Goal: Task Accomplishment & Management: Manage account settings

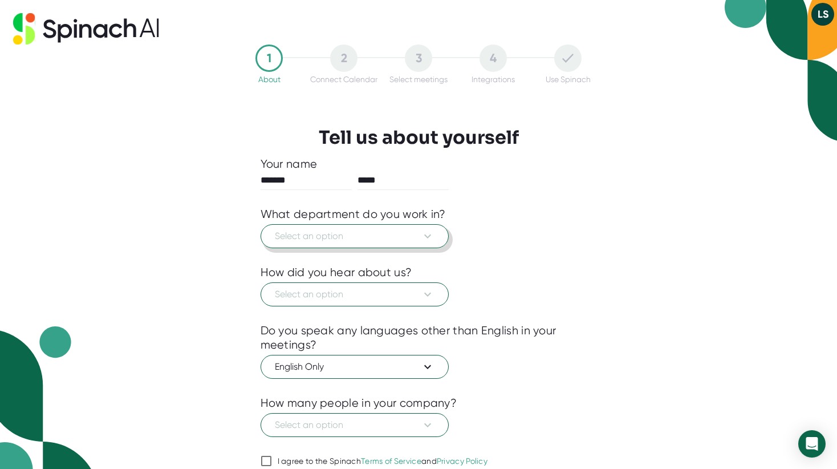
click at [410, 240] on span "Select an option" at bounding box center [355, 236] width 160 height 14
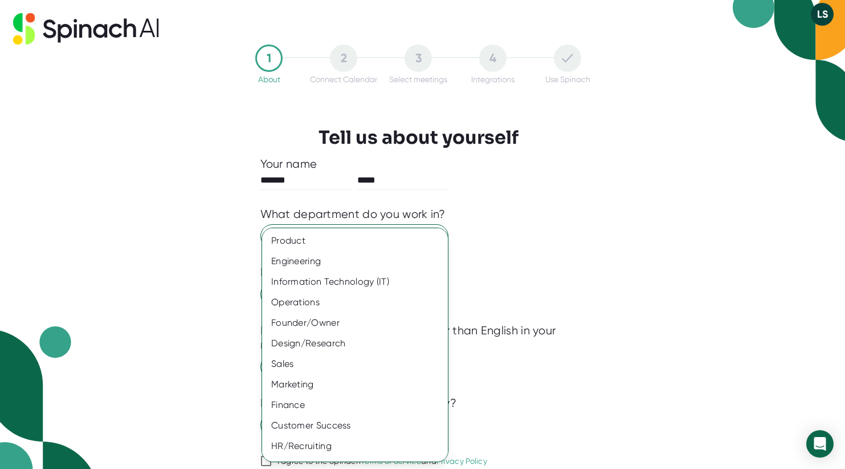
click at [580, 182] on div at bounding box center [422, 234] width 845 height 469
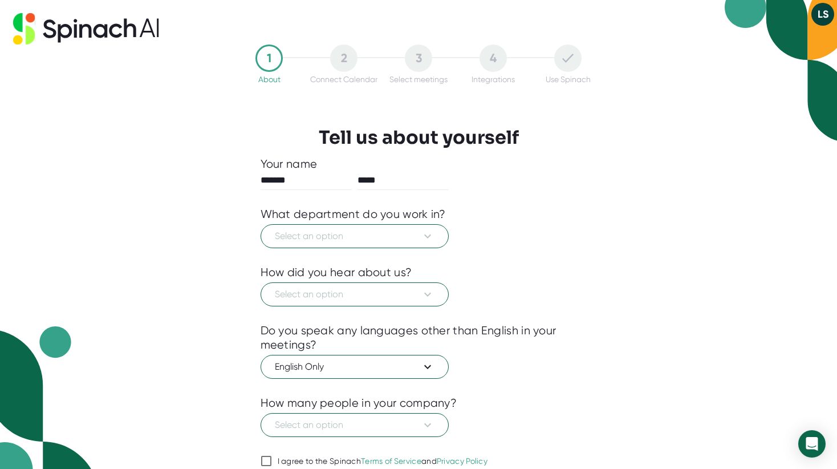
click at [824, 15] on button "LS" at bounding box center [822, 14] width 23 height 23
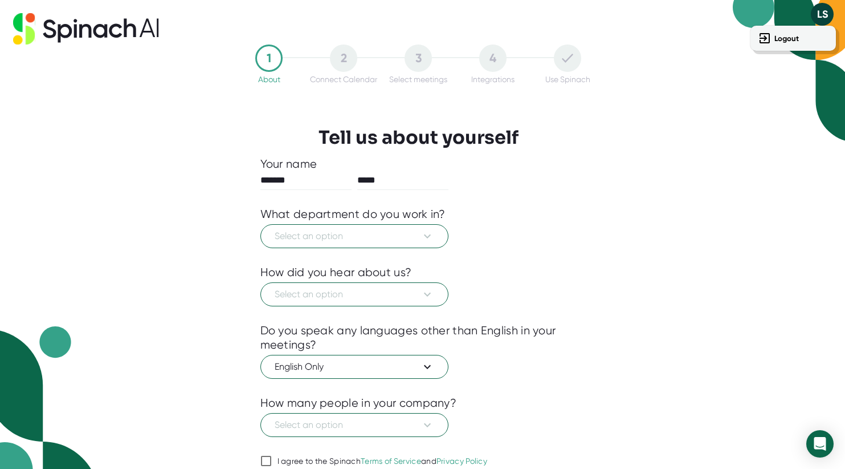
click at [823, 15] on div at bounding box center [422, 234] width 845 height 469
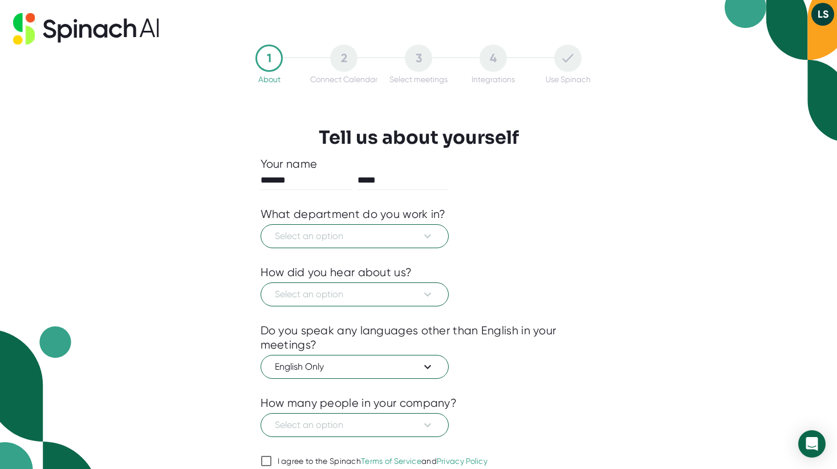
click at [147, 22] on icon at bounding box center [86, 28] width 146 height 31
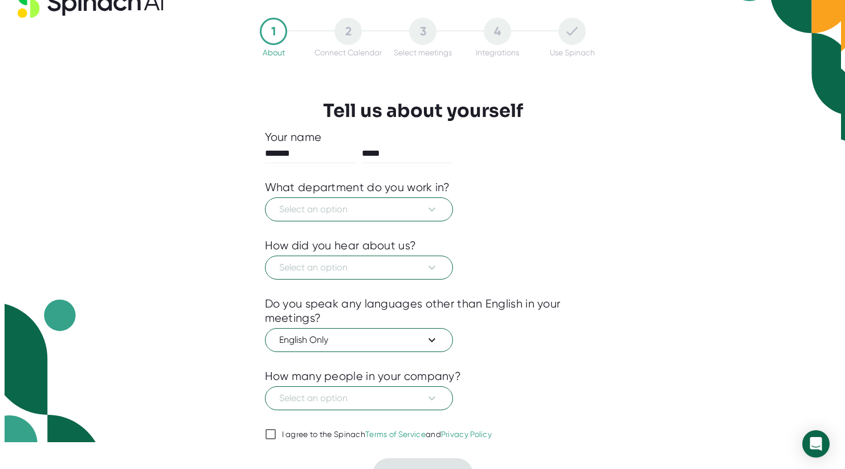
scroll to position [48, 0]
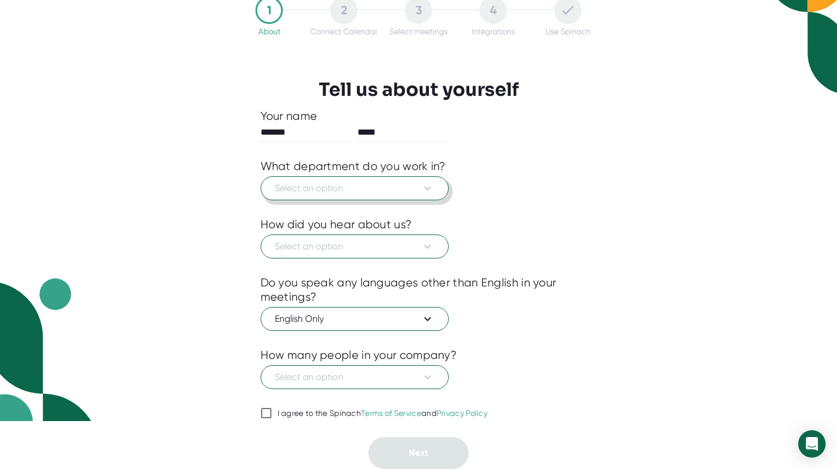
click at [412, 185] on span "Select an option" at bounding box center [355, 188] width 160 height 14
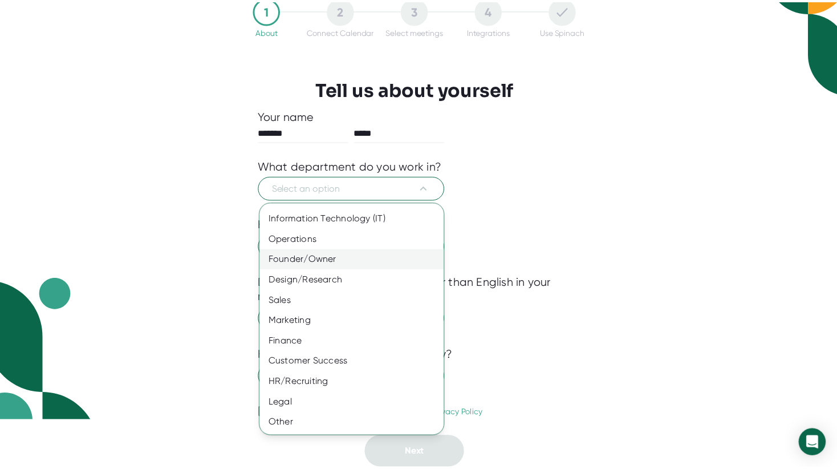
scroll to position [0, 0]
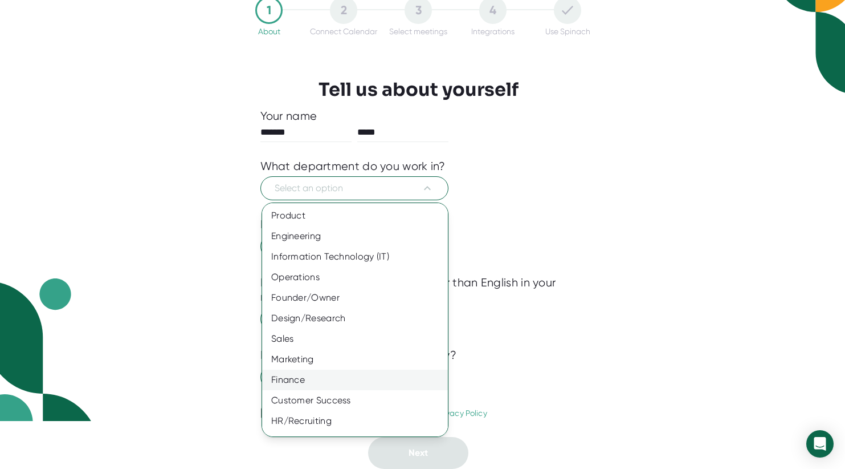
click at [323, 378] on div "Finance" at bounding box center [359, 379] width 194 height 21
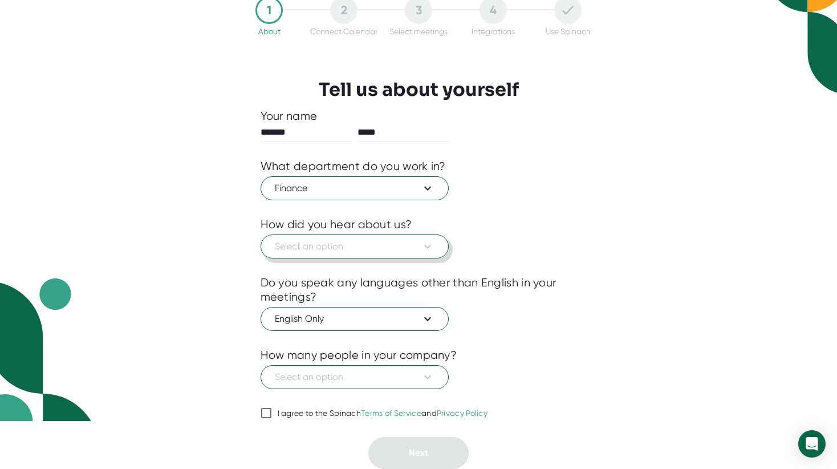
click at [371, 248] on span "Select an option" at bounding box center [355, 246] width 160 height 14
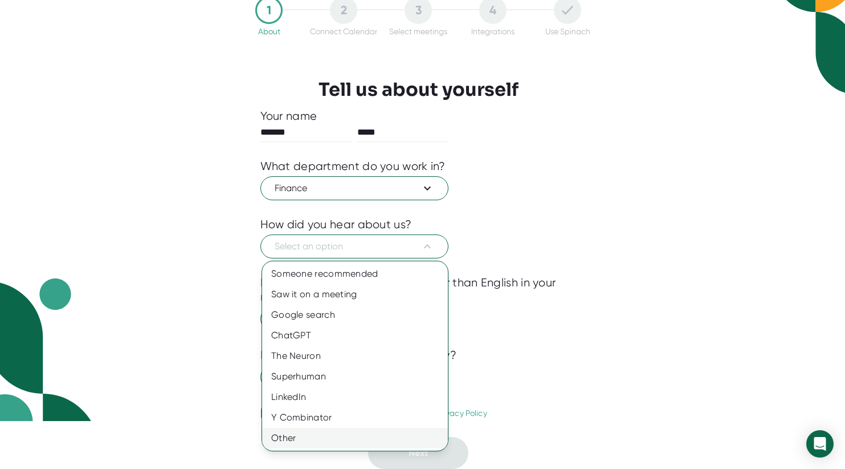
click at [327, 434] on div "Other" at bounding box center [355, 437] width 186 height 21
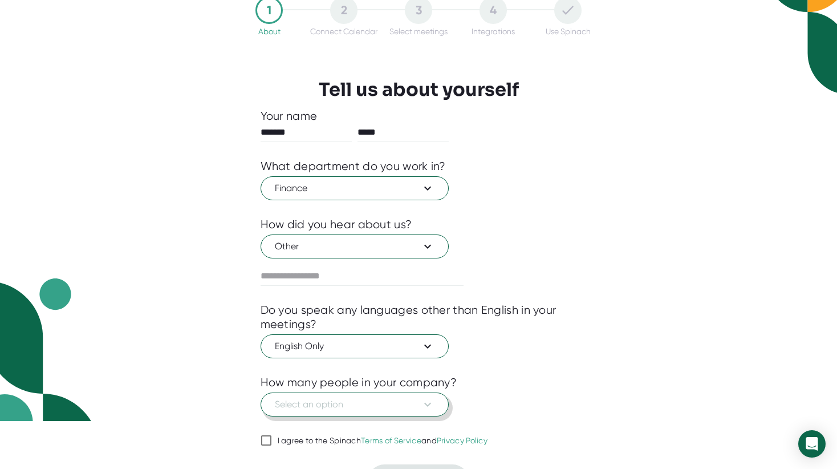
click at [325, 401] on span "Select an option" at bounding box center [355, 404] width 160 height 14
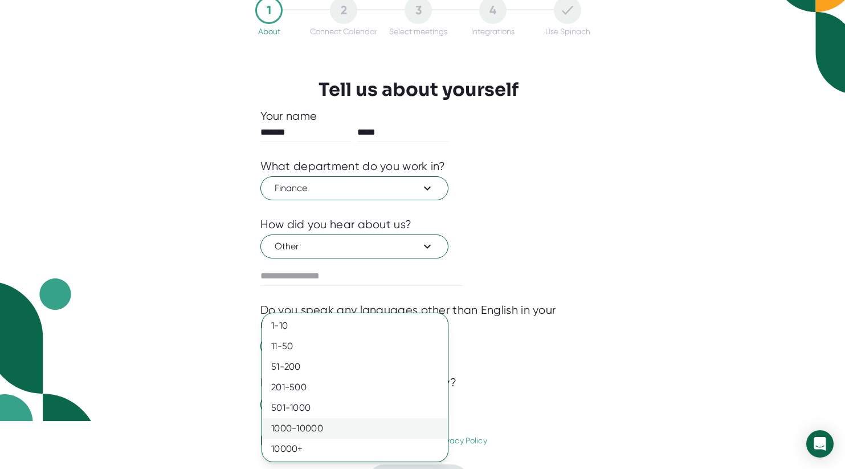
click at [321, 421] on div "1000-10000" at bounding box center [355, 428] width 186 height 21
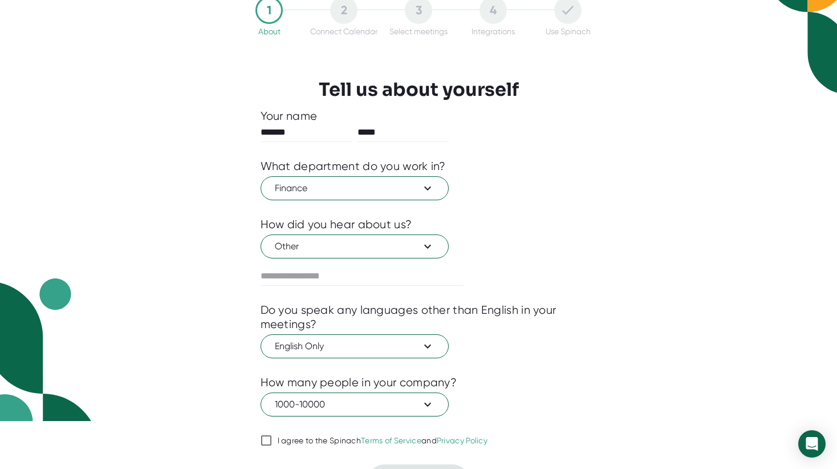
click at [283, 439] on div "I agree to the Spinach Terms of Service and Privacy Policy" at bounding box center [383, 440] width 210 height 10
click at [272, 439] on input "I agree to the Spinach Terms of Service and Privacy Policy" at bounding box center [265, 440] width 11 height 14
checkbox input "true"
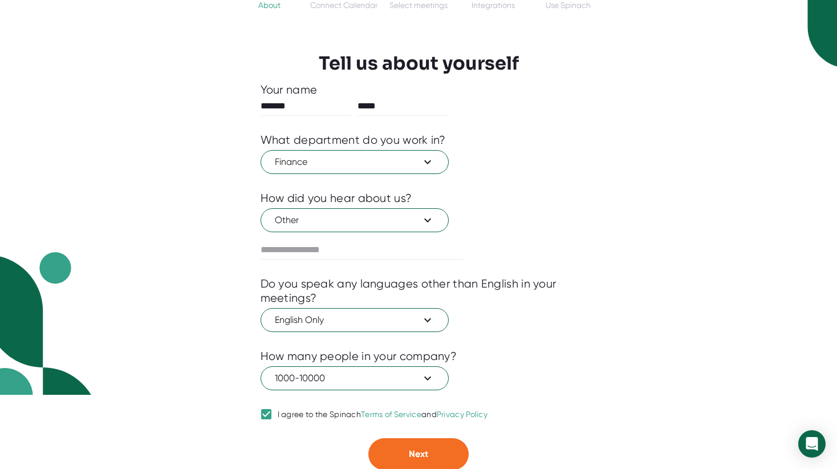
scroll to position [75, 0]
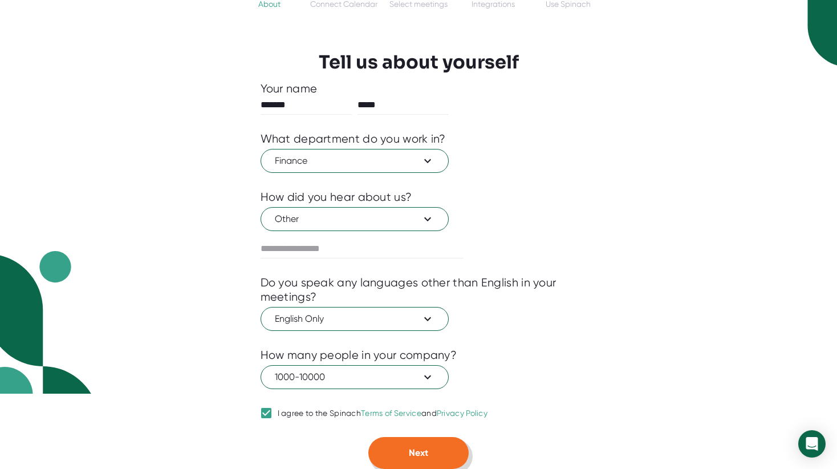
click at [406, 443] on button "Next" at bounding box center [418, 453] width 100 height 32
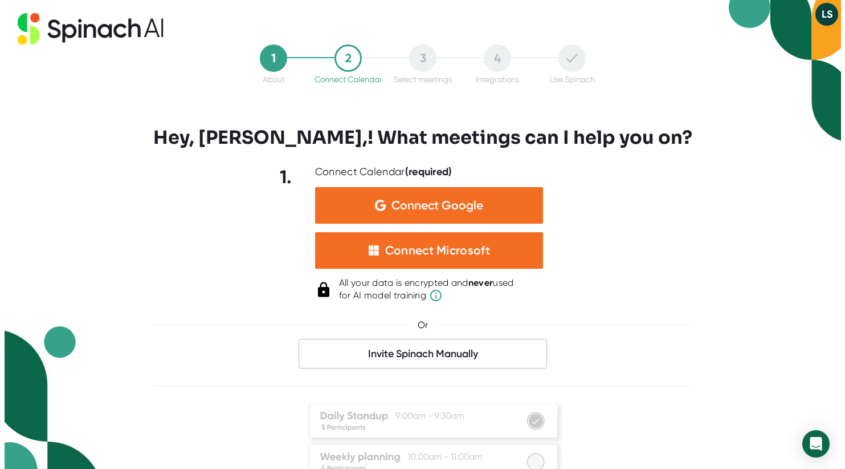
scroll to position [0, 0]
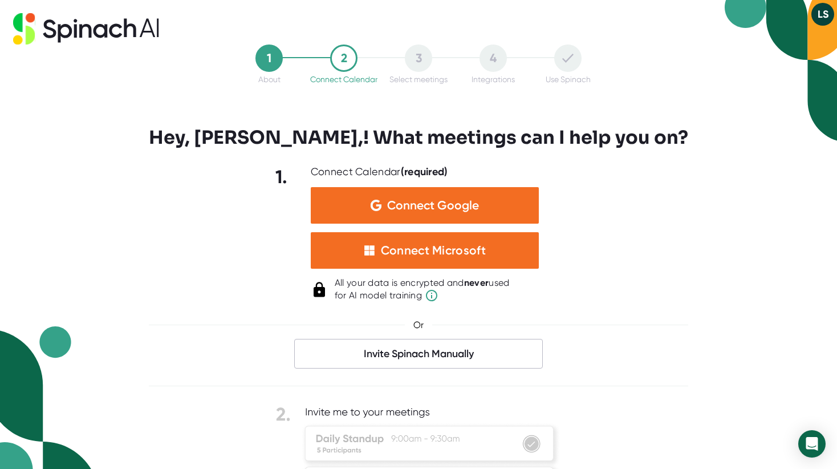
click at [699, 296] on div "1 About 2 Connect Calendar 3 Select meetings 4 Integrations Use Spinach Hey, [P…" at bounding box center [418, 234] width 837 height 469
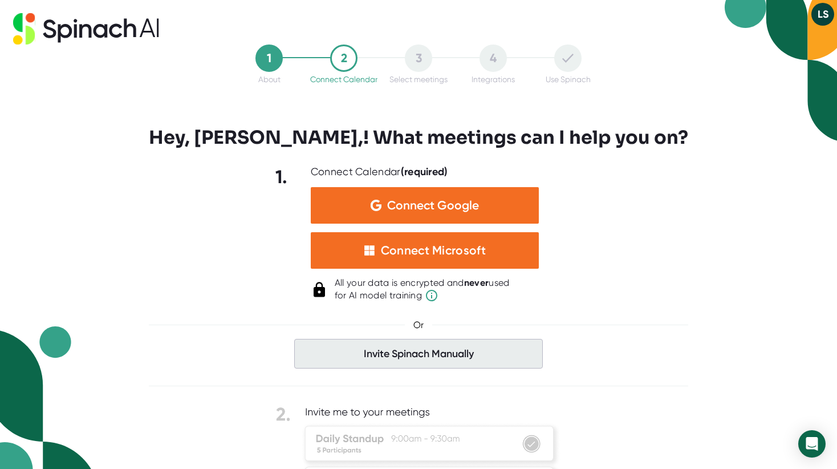
click at [516, 352] on span "Invite Spinach Manually" at bounding box center [418, 354] width 249 height 30
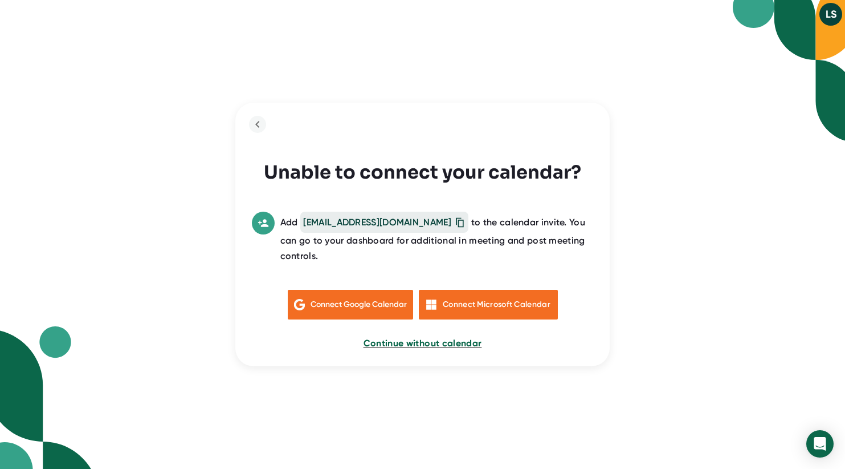
click at [472, 339] on span "Continue without calendar" at bounding box center [423, 342] width 119 height 11
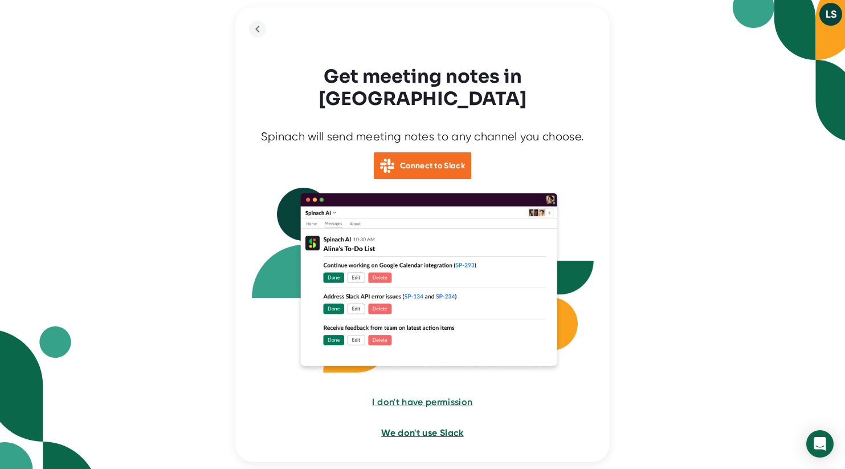
click at [449, 427] on span "We don't use Slack" at bounding box center [422, 432] width 82 height 11
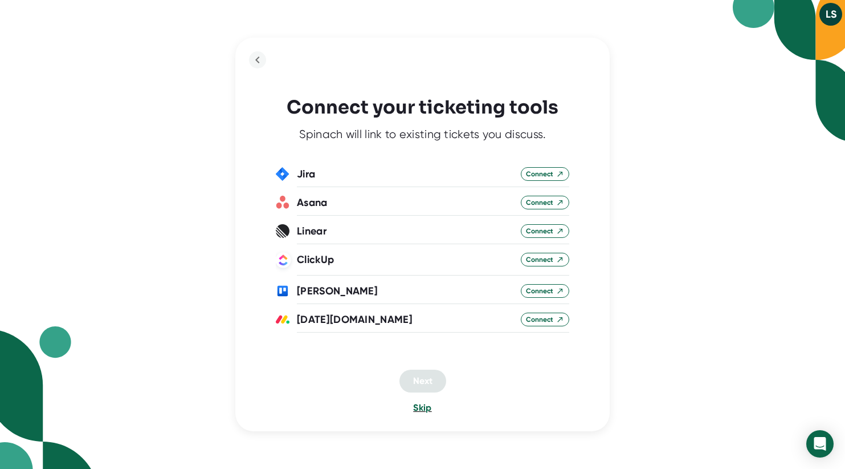
click at [429, 407] on span "Skip" at bounding box center [422, 407] width 18 height 11
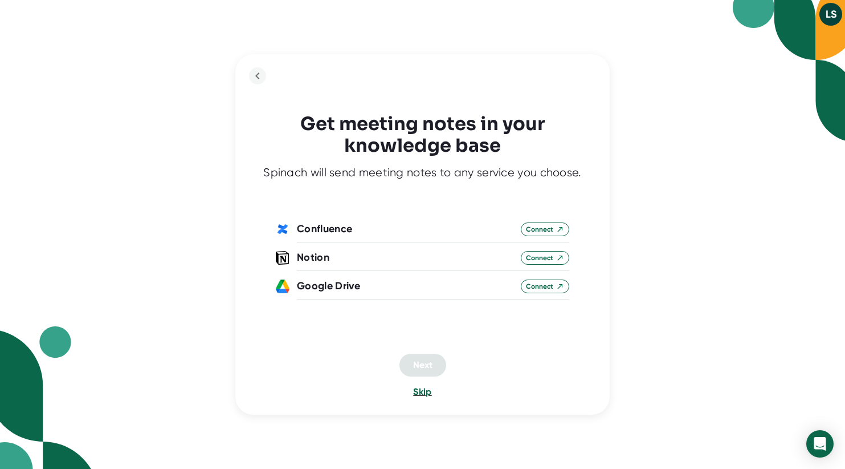
click at [425, 394] on span "Skip" at bounding box center [422, 391] width 18 height 11
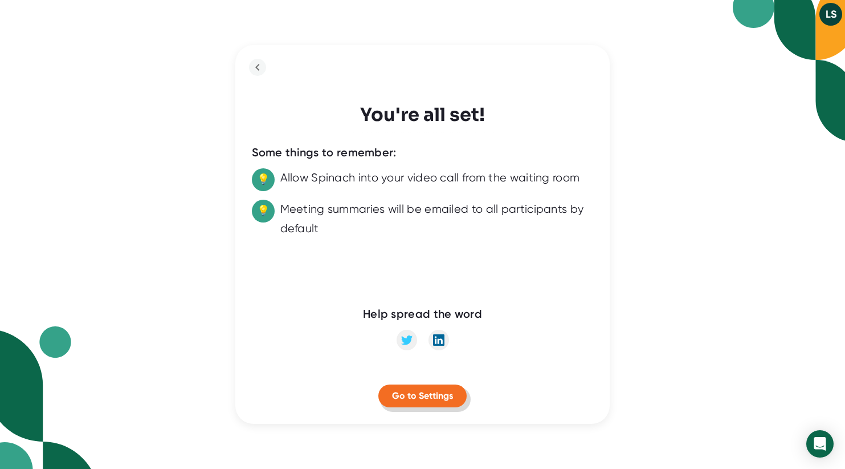
click at [425, 394] on span "Go to Settings" at bounding box center [422, 395] width 61 height 11
